Goal: Navigation & Orientation: Find specific page/section

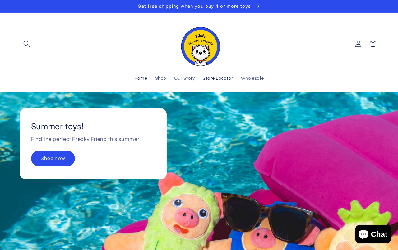
click at [218, 80] on span "Store Locator" at bounding box center [218, 79] width 30 height 6
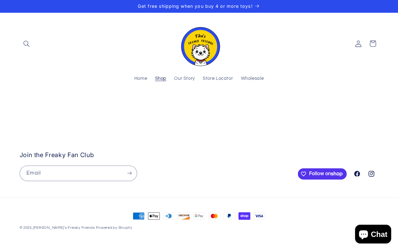
click at [159, 79] on span "Shop" at bounding box center [161, 79] width 12 height 6
